Goal: Task Accomplishment & Management: Use online tool/utility

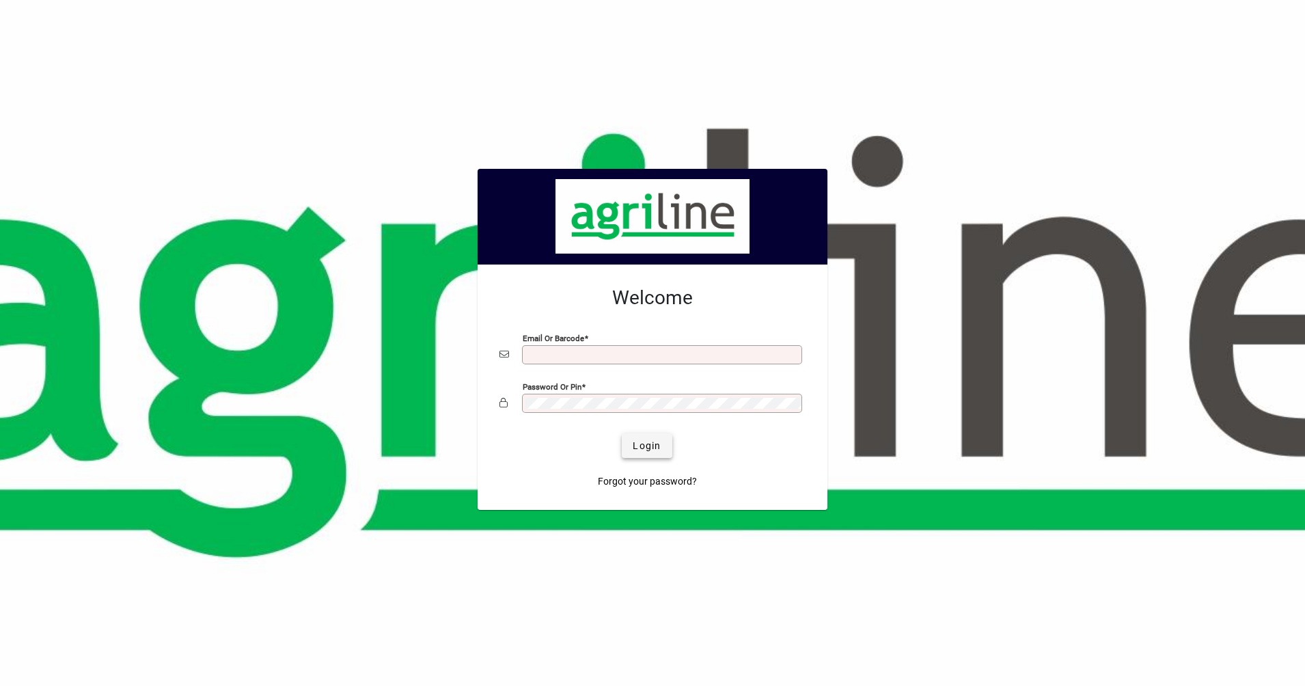
type input "**********"
click at [649, 445] on span "Login" at bounding box center [647, 446] width 28 height 14
